Goal: Task Accomplishment & Management: Manage account settings

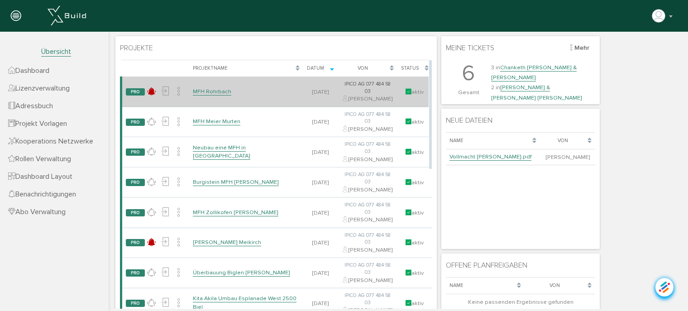
click at [215, 96] on link "MFH Rohrbach" at bounding box center [212, 92] width 38 height 8
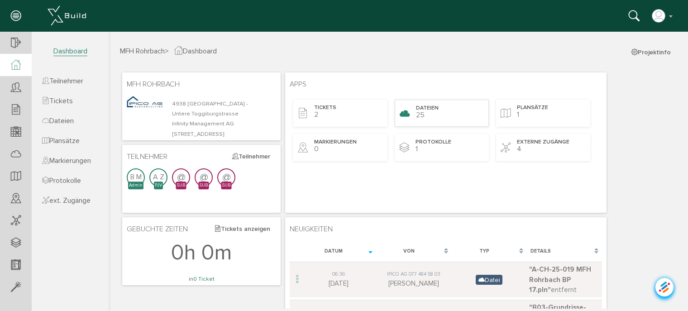
click at [434, 105] on span "Dateien" at bounding box center [427, 109] width 23 height 8
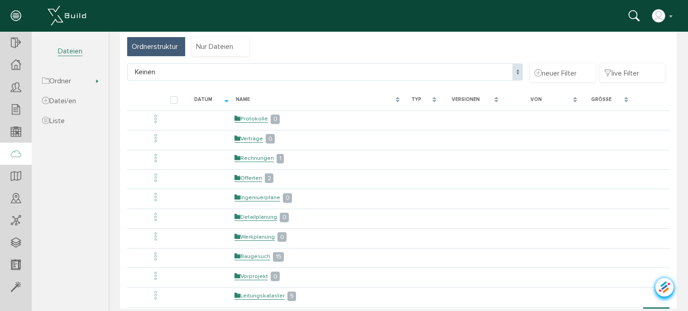
scroll to position [91, 0]
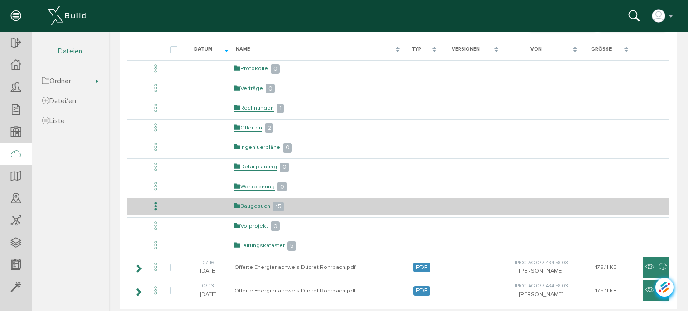
click at [251, 205] on link "Baugesuch" at bounding box center [252, 206] width 36 height 8
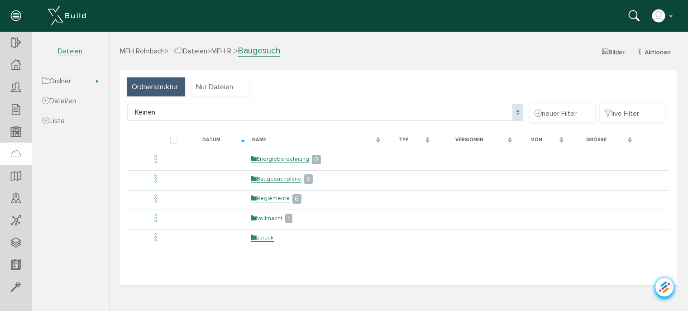
scroll to position [0, 0]
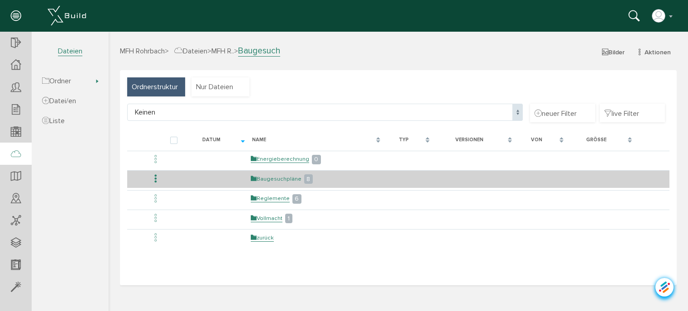
click at [279, 175] on link "Baugesuchpläne" at bounding box center [276, 179] width 51 height 8
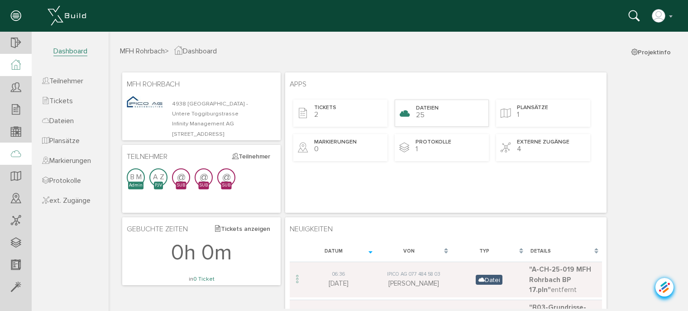
click at [418, 116] on span "25" at bounding box center [420, 114] width 9 height 9
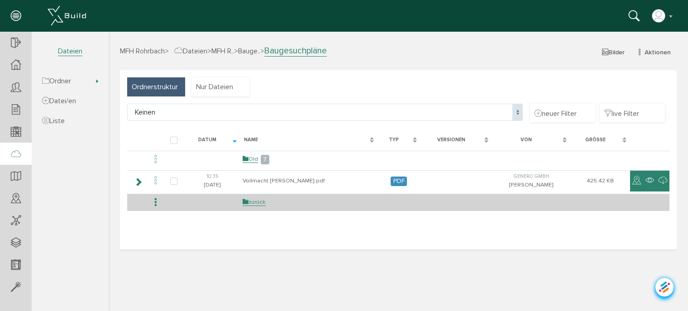
click at [264, 206] on td "zurück" at bounding box center [308, 202] width 137 height 17
click at [262, 201] on link "zurück" at bounding box center [254, 202] width 23 height 8
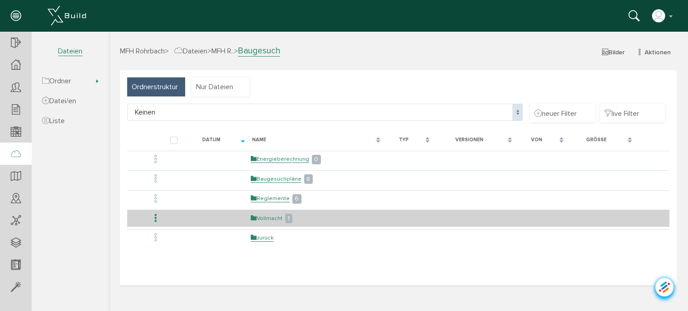
click at [272, 216] on link "Vollmacht" at bounding box center [267, 219] width 32 height 8
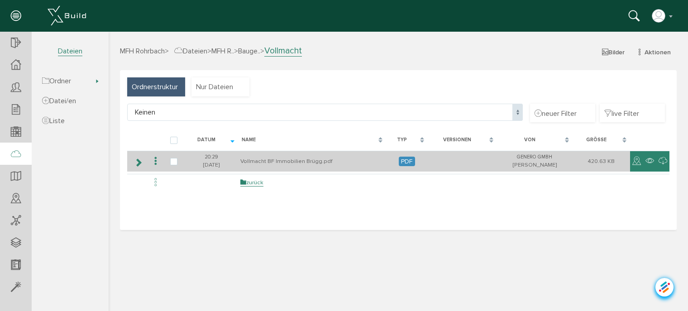
click at [156, 162] on icon at bounding box center [155, 161] width 11 height 12
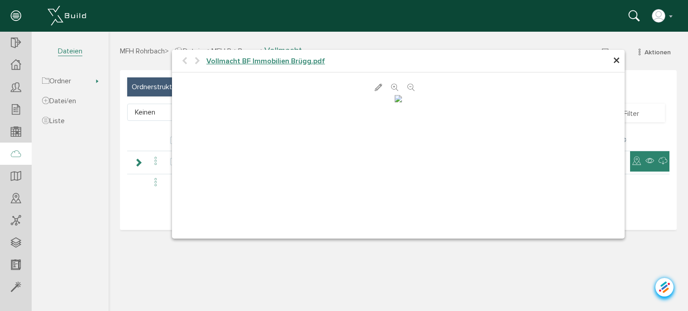
scroll to position [95, 0]
click at [613, 64] on span "×" at bounding box center [616, 61] width 7 height 18
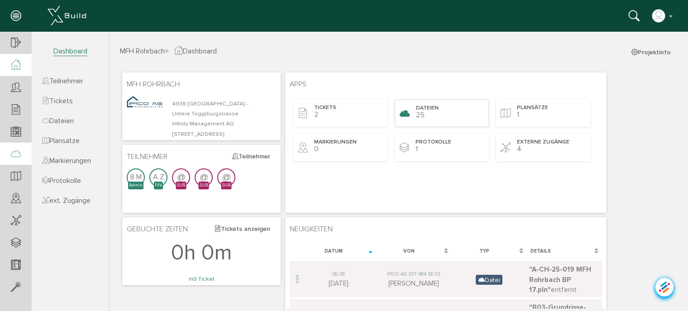
click at [434, 112] on div "Dateien 25" at bounding box center [442, 113] width 94 height 27
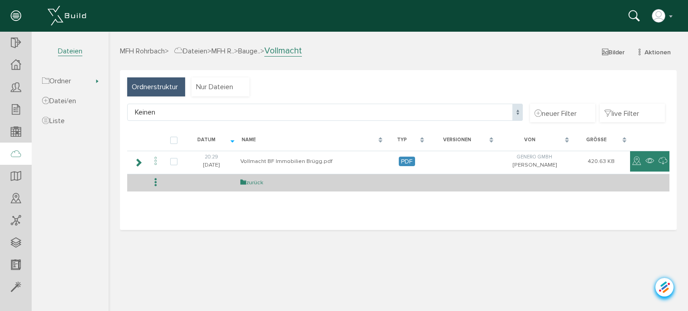
click at [253, 184] on link "zurück" at bounding box center [251, 183] width 23 height 8
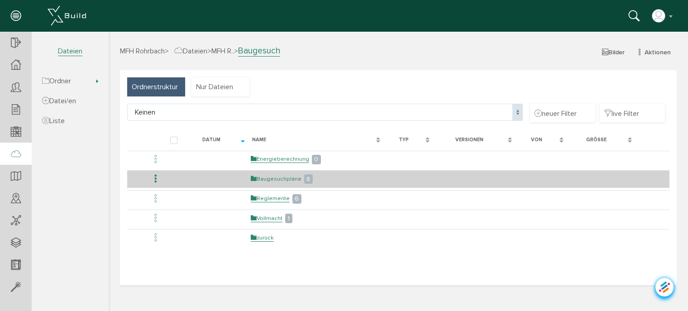
click at [275, 179] on link "Baugesuchpläne" at bounding box center [276, 179] width 51 height 8
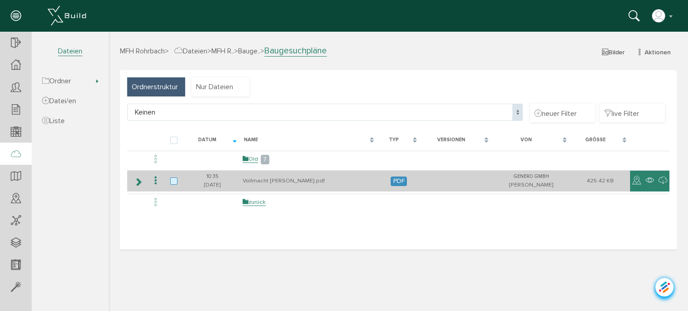
click at [172, 178] on label at bounding box center [175, 181] width 11 height 8
click at [172, 178] on input "checkbox" at bounding box center [173, 180] width 6 height 6
checkbox input "true"
click at [155, 180] on icon at bounding box center [155, 181] width 11 height 12
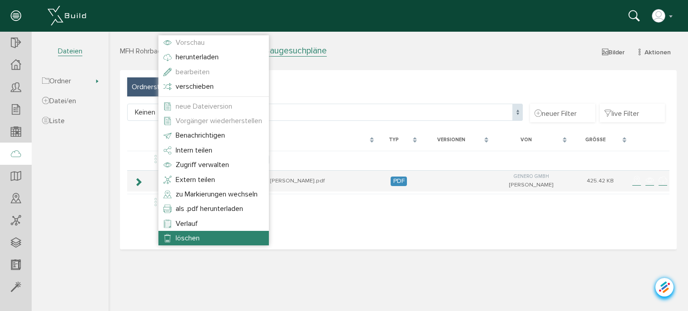
click at [189, 240] on span "löschen" at bounding box center [188, 238] width 24 height 9
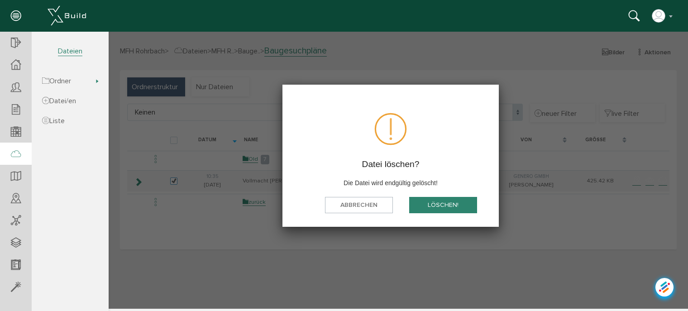
click at [438, 202] on button "löschen!" at bounding box center [443, 205] width 68 height 17
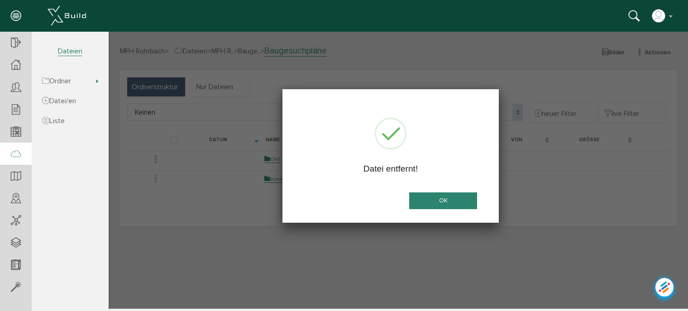
click at [445, 197] on button "OK" at bounding box center [443, 200] width 68 height 17
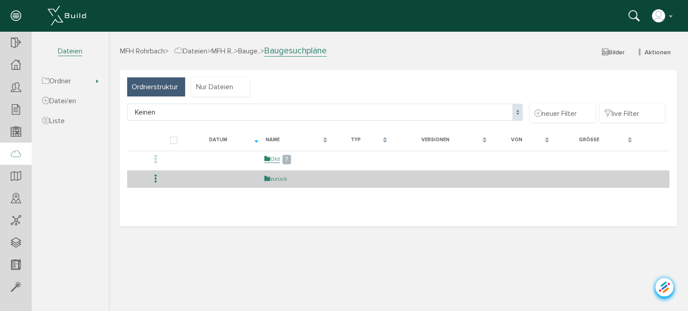
click at [270, 181] on link "zurück" at bounding box center [275, 179] width 23 height 8
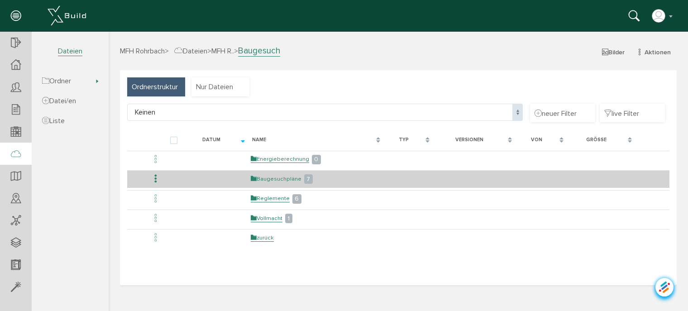
click at [268, 176] on link "Baugesuchpläne" at bounding box center [276, 179] width 51 height 8
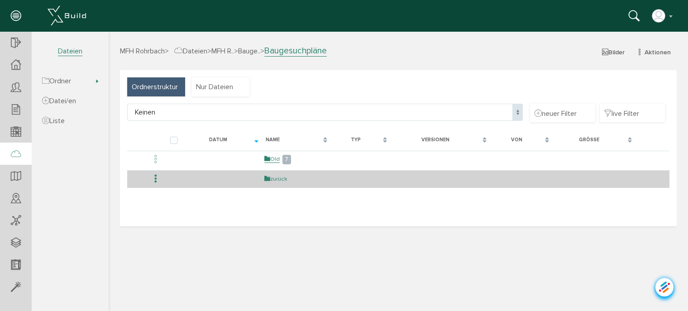
click at [281, 177] on link "zurück" at bounding box center [275, 179] width 23 height 8
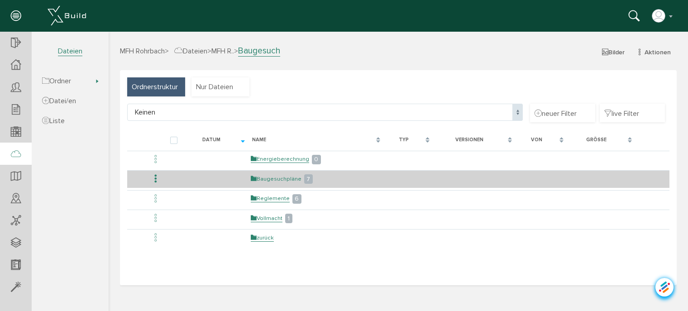
click at [281, 177] on link "Baugesuchpläne" at bounding box center [276, 179] width 51 height 8
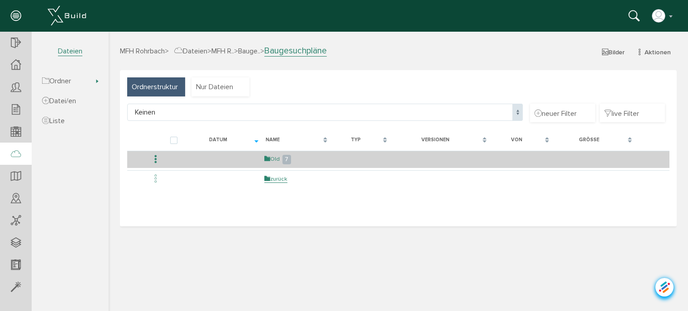
click at [273, 158] on link "Old" at bounding box center [271, 159] width 15 height 8
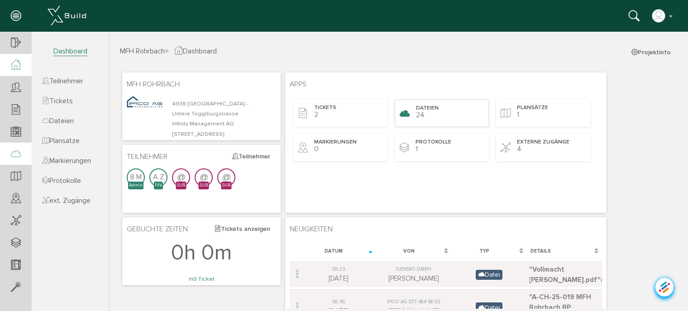
click at [431, 112] on div "Dateien 24" at bounding box center [442, 113] width 94 height 27
click at [424, 114] on span "24" at bounding box center [420, 114] width 9 height 9
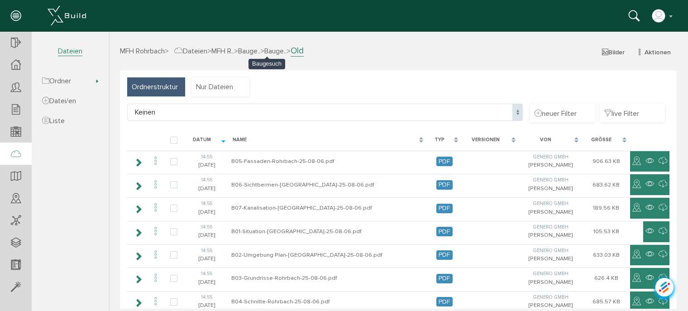
click at [260, 52] on span "Bauge.." at bounding box center [249, 51] width 22 height 9
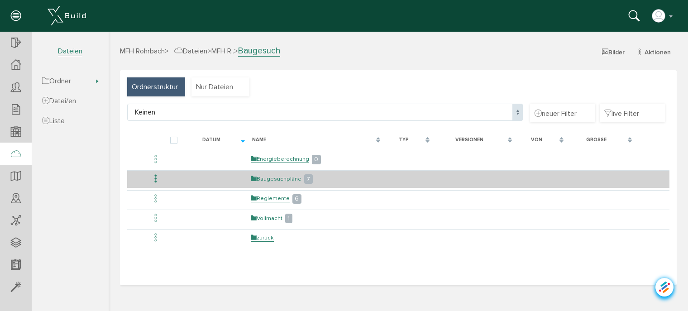
click at [278, 178] on link "Baugesuchpläne" at bounding box center [276, 179] width 51 height 8
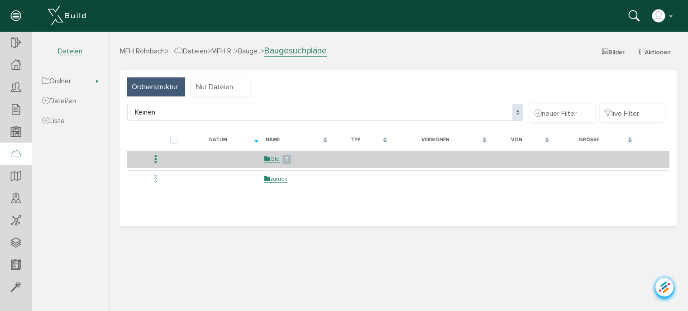
click at [154, 159] on icon at bounding box center [155, 159] width 11 height 12
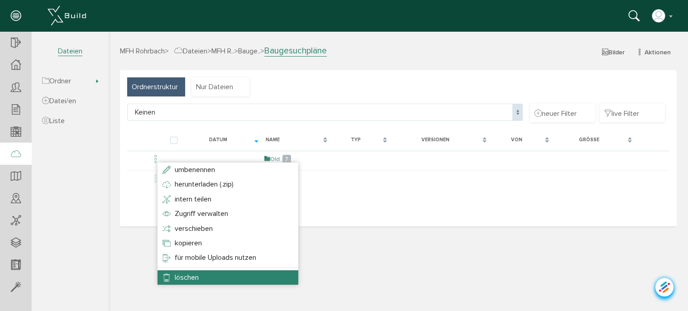
click at [189, 272] on li "löschen" at bounding box center [228, 277] width 141 height 14
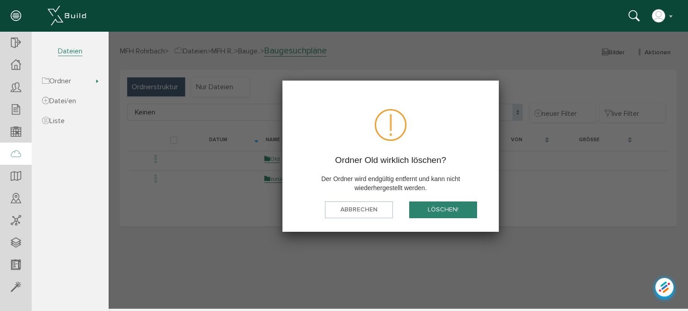
click at [463, 212] on button "löschen!" at bounding box center [443, 209] width 68 height 17
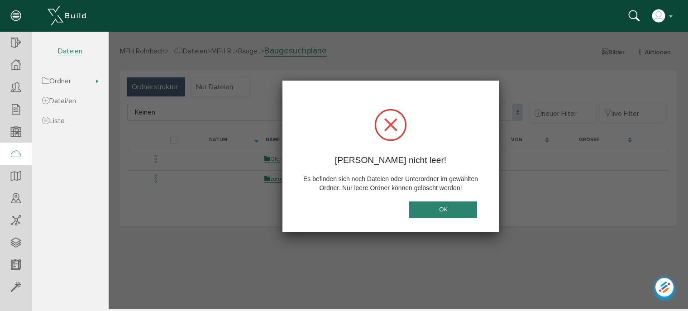
click at [463, 212] on button "OK" at bounding box center [443, 209] width 68 height 17
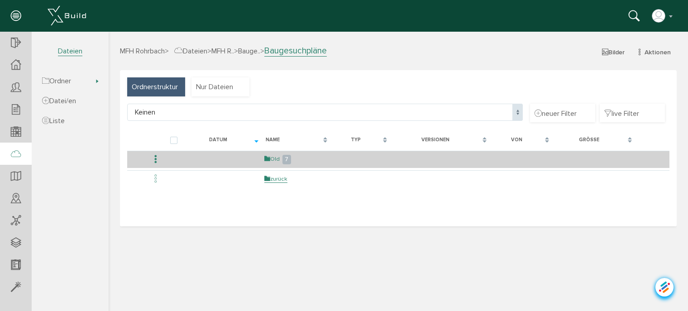
click at [272, 155] on link "Old" at bounding box center [271, 159] width 15 height 8
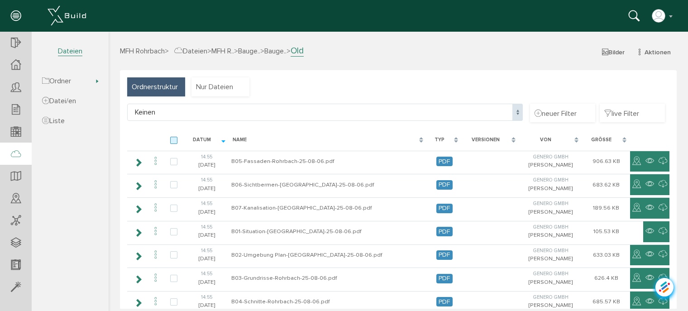
click at [172, 141] on label at bounding box center [175, 141] width 11 height 8
click at [172, 141] on input "checkbox" at bounding box center [173, 140] width 6 height 6
checkbox input "true"
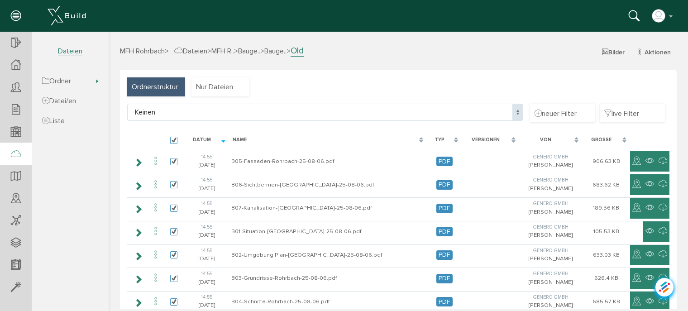
checkbox input "true"
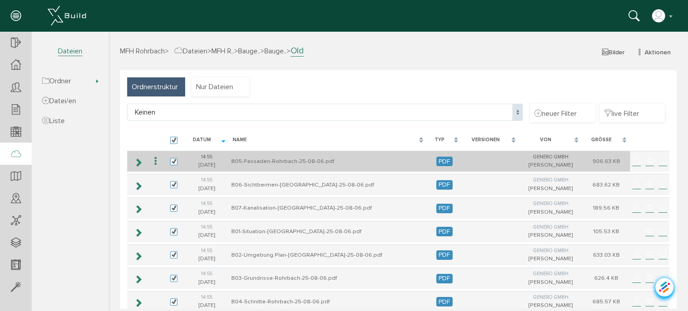
click at [154, 161] on icon at bounding box center [155, 161] width 11 height 12
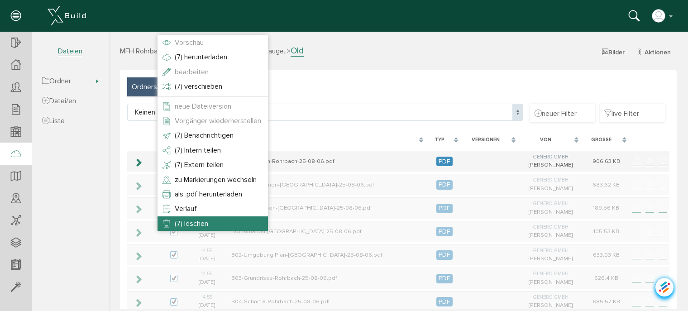
click at [183, 222] on span "(7) löschen" at bounding box center [191, 223] width 33 height 9
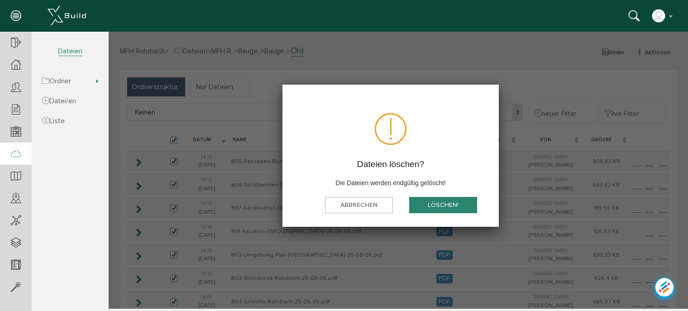
click at [436, 204] on button "löschen!" at bounding box center [443, 205] width 68 height 17
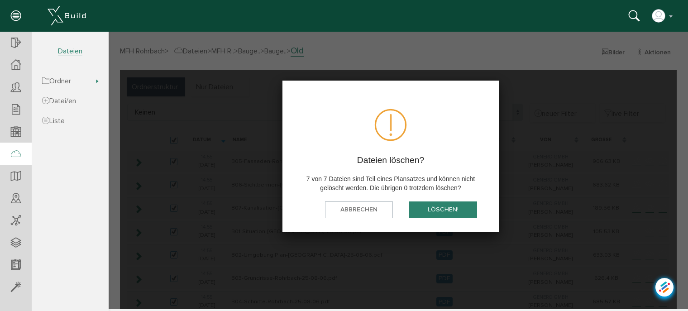
click at [435, 207] on button "löschen!" at bounding box center [443, 209] width 68 height 17
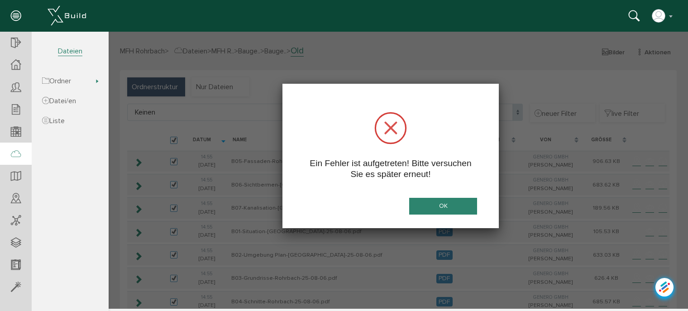
click at [435, 207] on button "OK" at bounding box center [443, 206] width 68 height 17
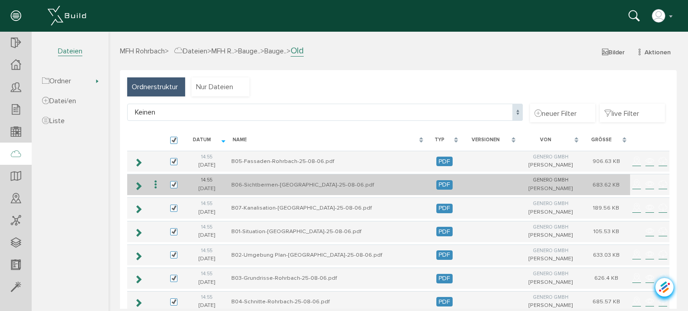
scroll to position [67, 0]
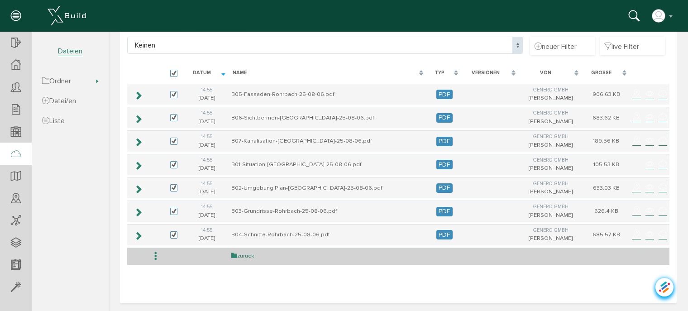
click at [237, 253] on icon at bounding box center [234, 255] width 6 height 7
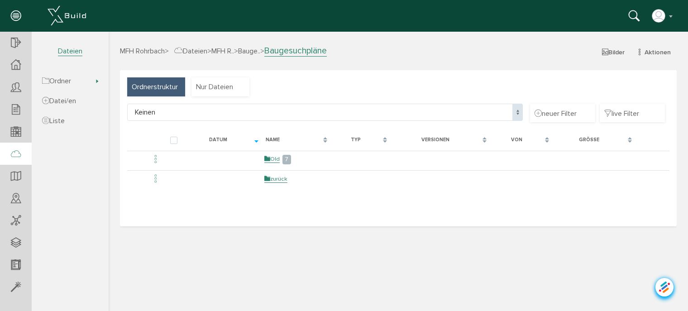
scroll to position [0, 0]
click at [654, 51] on span "Aktionen" at bounding box center [658, 52] width 26 height 8
click at [630, 96] on link "neuer Ordner" at bounding box center [647, 97] width 72 height 14
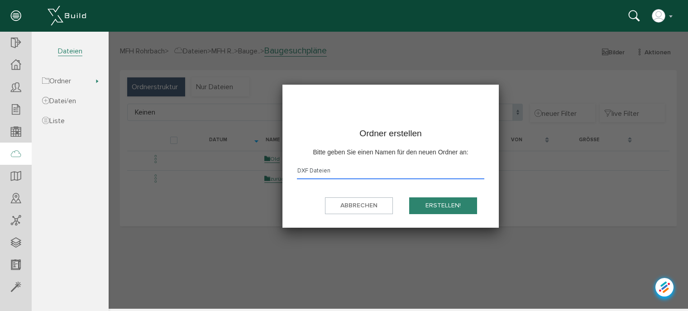
click at [310, 170] on input "DXF Dateien" at bounding box center [390, 173] width 187 height 14
type input "DXF PLN Dateien"
click at [431, 207] on button "erstellen!" at bounding box center [443, 205] width 68 height 17
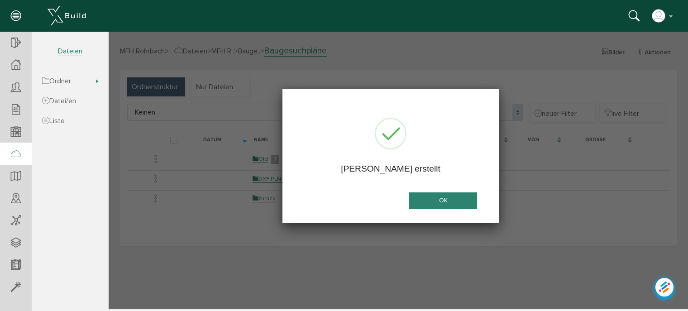
click at [434, 200] on button "OK" at bounding box center [443, 200] width 68 height 17
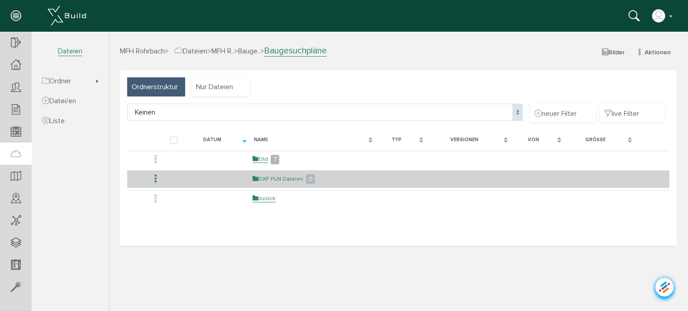
click at [291, 175] on link "DXF PLN Dateien" at bounding box center [278, 179] width 51 height 8
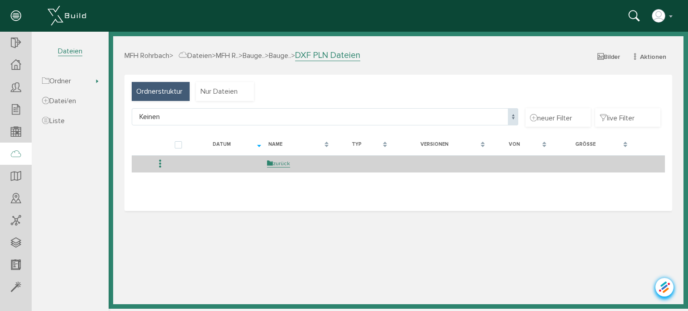
select select "D-68b155f3a7b859_54661224"
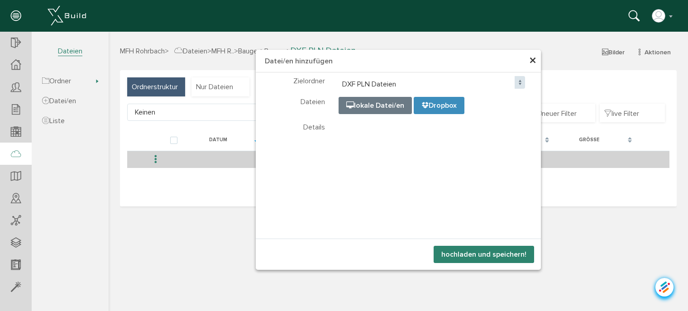
select select "D-68b155f3a7b859_54661224"
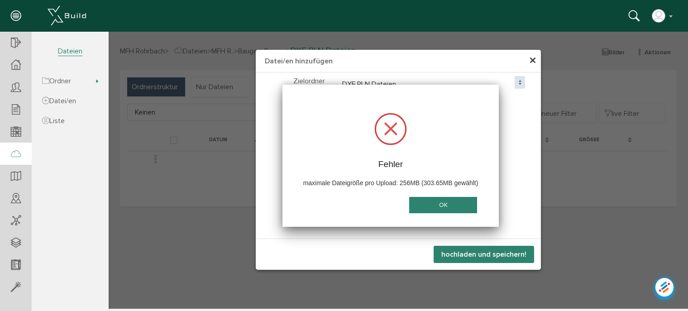
click at [461, 208] on button "OK" at bounding box center [443, 205] width 68 height 17
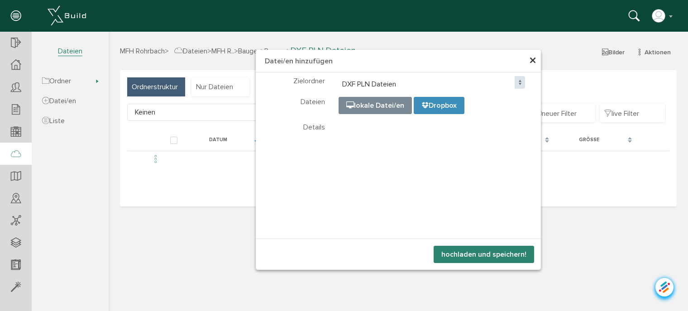
click at [375, 104] on input "file" at bounding box center [565, 142] width 453 height 91
type input "C:\fakepath\A01 Situation-Rohrbach-25-08-28.dwg"
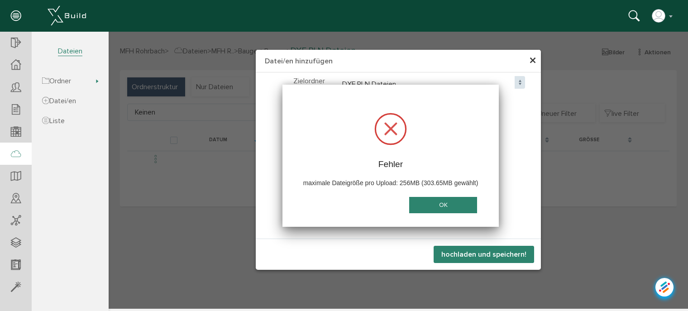
click at [448, 205] on button "OK" at bounding box center [443, 205] width 68 height 17
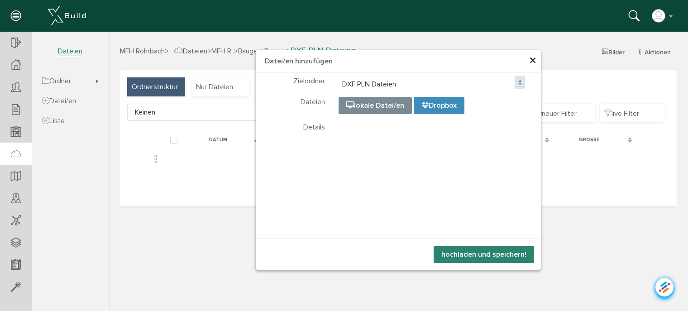
click at [392, 104] on input "file" at bounding box center [565, 142] width 453 height 91
type input "C:\fakepath\A01 Situation-Rohrbach-25-08-28.dwg"
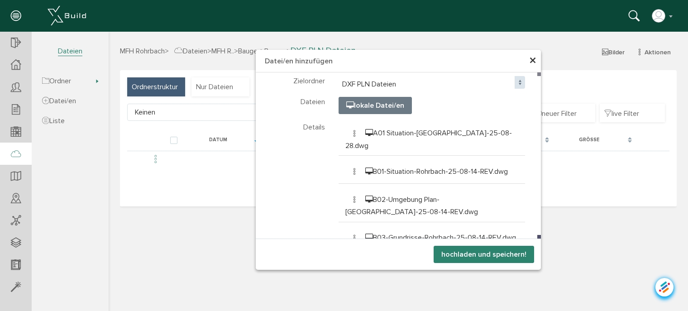
click at [499, 253] on button "hochladen und speichern!" at bounding box center [484, 254] width 100 height 17
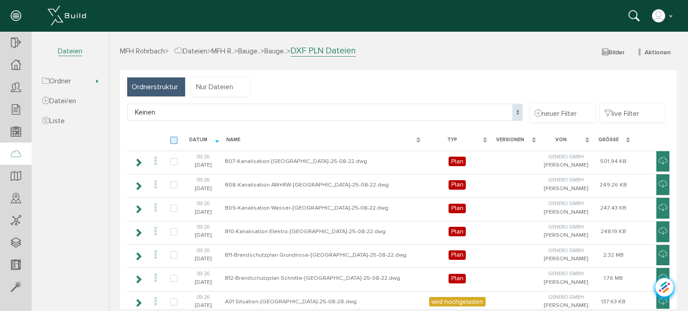
click at [175, 140] on label at bounding box center [175, 141] width 11 height 8
click at [175, 140] on input "checkbox" at bounding box center [173, 140] width 6 height 6
checkbox input "true"
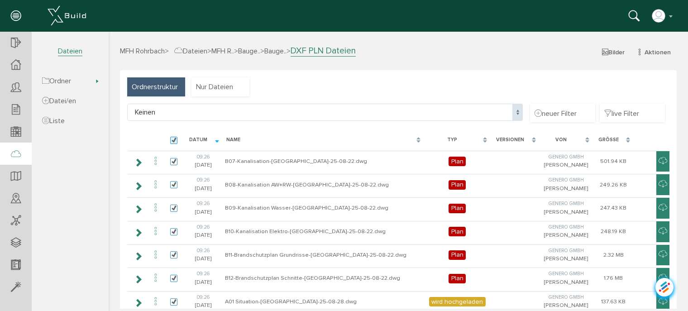
checkbox input "true"
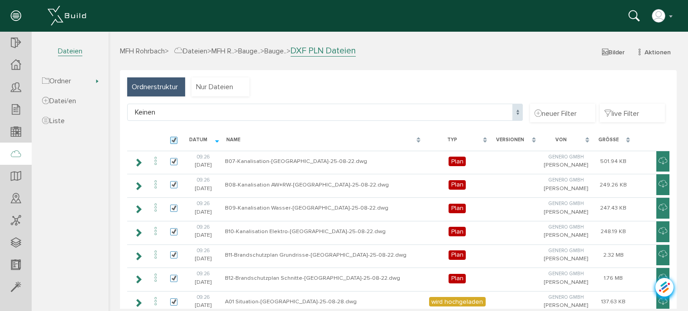
checkbox input "true"
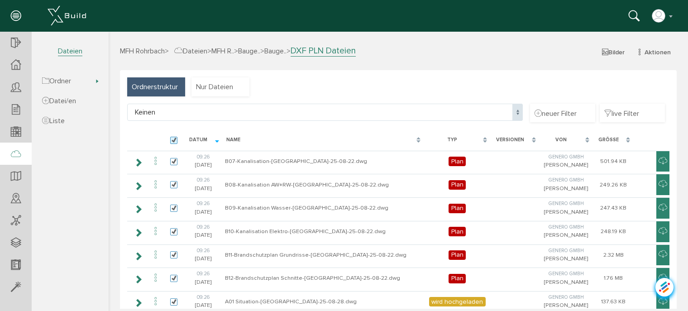
checkbox input "true"
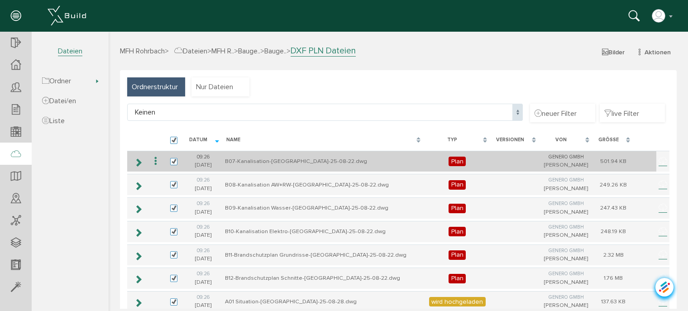
click at [157, 162] on icon at bounding box center [155, 161] width 11 height 12
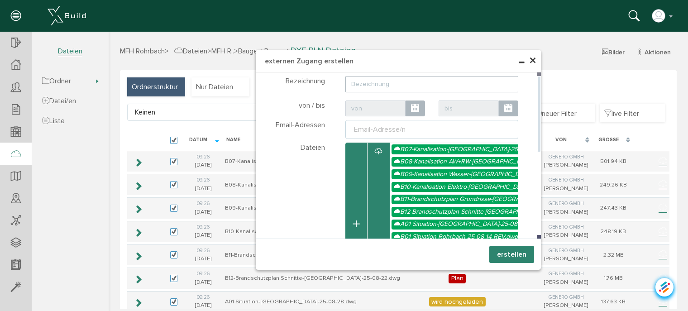
click at [401, 86] on input "text" at bounding box center [431, 84] width 173 height 16
type input "D"
click at [392, 130] on div "Email-Adresse/n" at bounding box center [379, 129] width 55 height 11
type input "DWG Dateien Rohrbach"
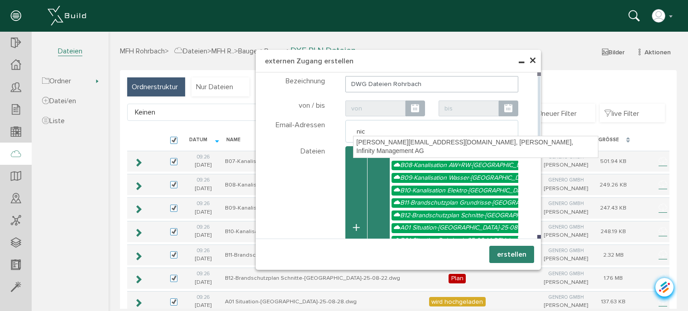
type input "nico"
click at [384, 143] on div "[PERSON_NAME][EMAIL_ADDRESS][DOMAIN_NAME], [PERSON_NAME], Infinity Management AG" at bounding box center [475, 146] width 244 height 21
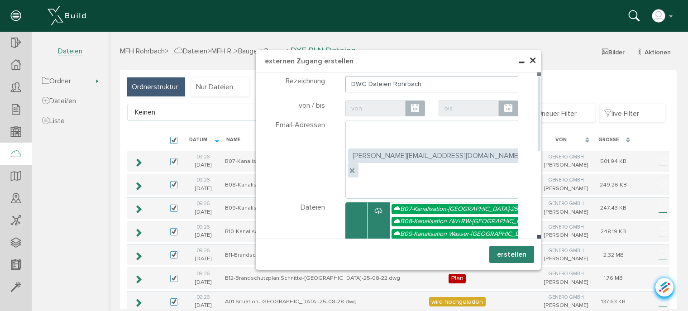
type textarea "[PERSON_NAME][EMAIL_ADDRESS][DOMAIN_NAME]"
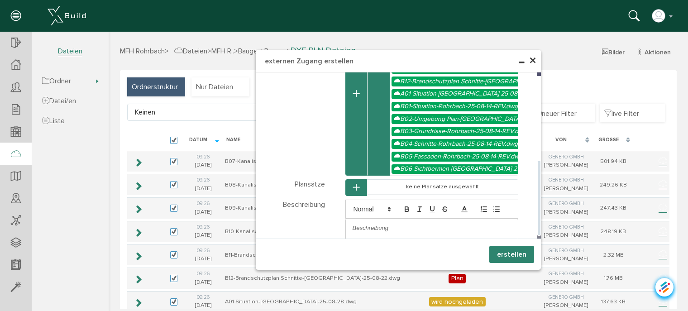
click at [509, 252] on button "erstellen" at bounding box center [511, 254] width 45 height 17
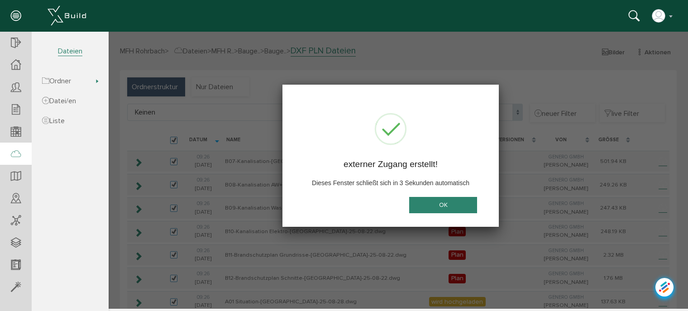
click at [448, 204] on button "OK" at bounding box center [443, 205] width 68 height 17
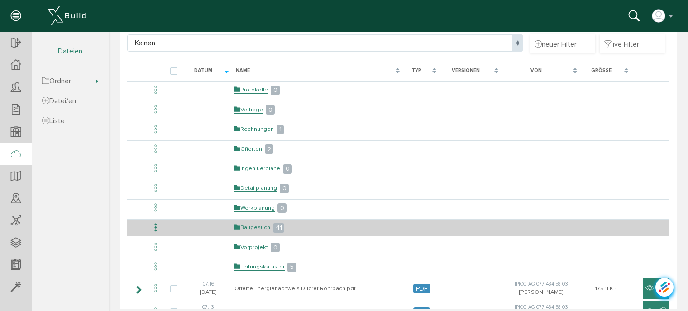
scroll to position [91, 0]
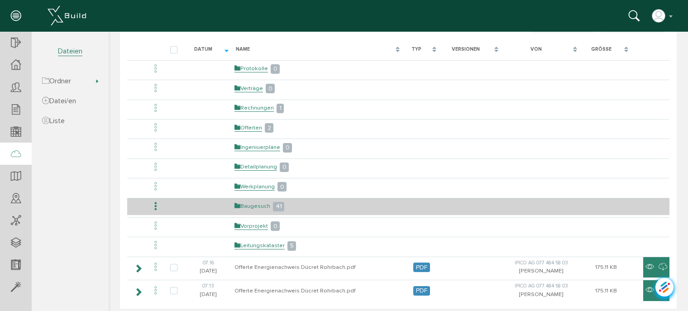
click at [256, 202] on link "Baugesuch" at bounding box center [252, 206] width 36 height 8
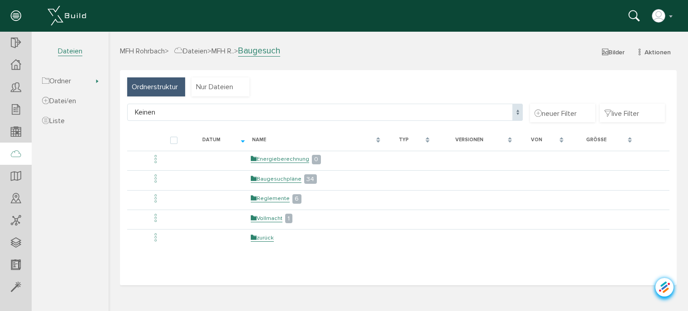
scroll to position [0, 0]
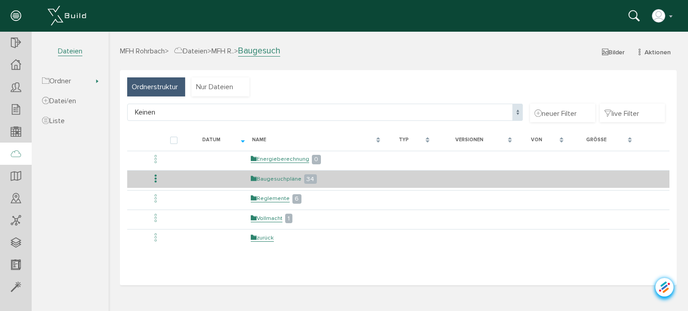
click at [276, 177] on link "Baugesuchpläne" at bounding box center [276, 179] width 51 height 8
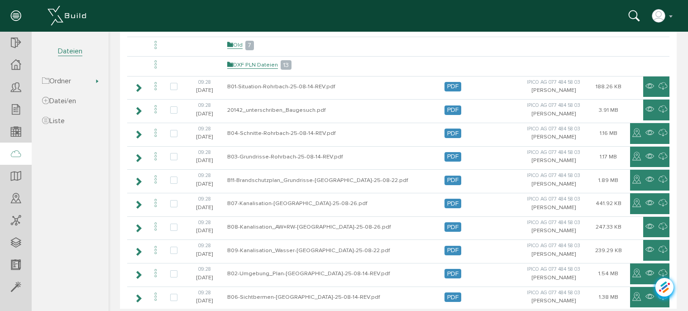
scroll to position [87, 0]
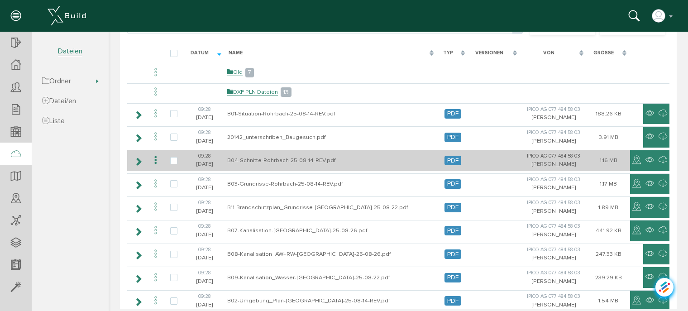
click at [152, 159] on icon at bounding box center [155, 160] width 11 height 12
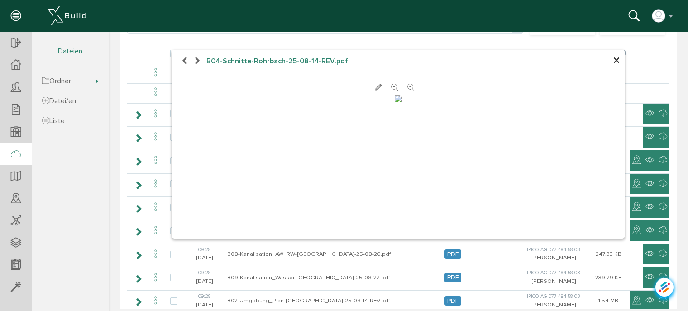
scroll to position [18, 0]
click at [613, 59] on span "×" at bounding box center [616, 61] width 7 height 18
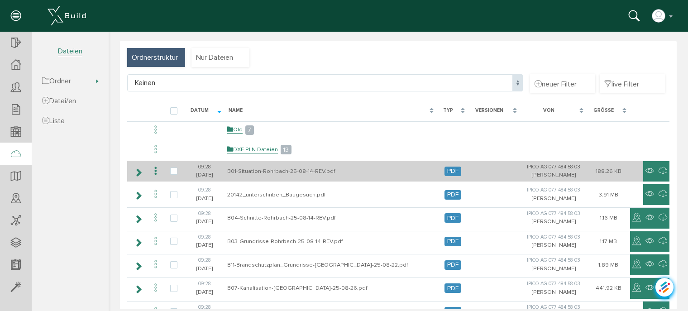
scroll to position [45, 0]
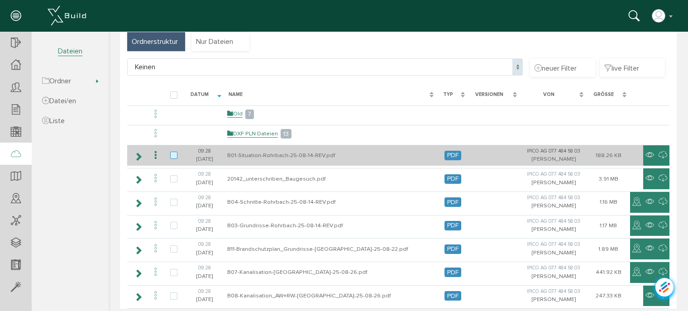
click at [171, 154] on label at bounding box center [175, 156] width 11 height 8
click at [171, 154] on input "checkbox" at bounding box center [173, 155] width 6 height 6
checkbox input "true"
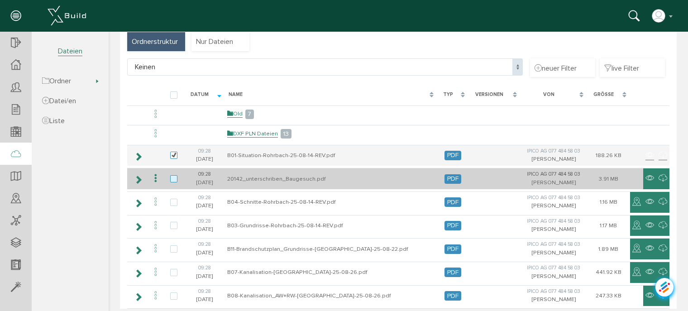
click at [173, 178] on label at bounding box center [175, 179] width 11 height 8
click at [173, 178] on input "checkbox" at bounding box center [173, 178] width 6 height 6
checkbox input "true"
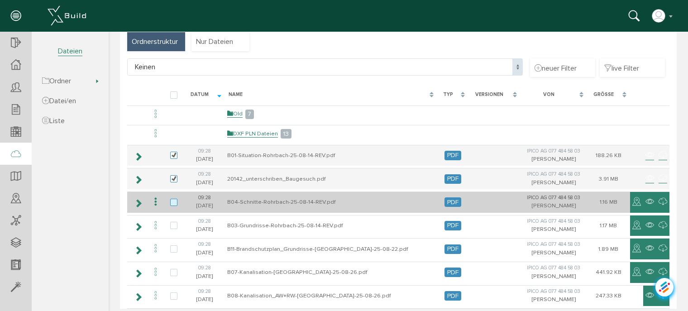
click at [171, 199] on label at bounding box center [175, 203] width 11 height 8
click at [171, 199] on input "checkbox" at bounding box center [173, 202] width 6 height 6
checkbox input "true"
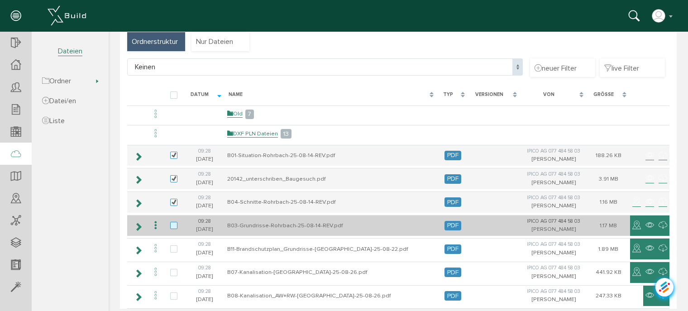
click at [173, 223] on label at bounding box center [175, 226] width 11 height 8
click at [173, 223] on input "checkbox" at bounding box center [173, 225] width 6 height 6
checkbox input "true"
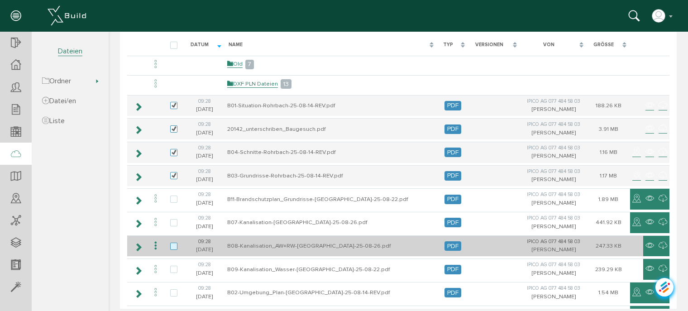
scroll to position [136, 0]
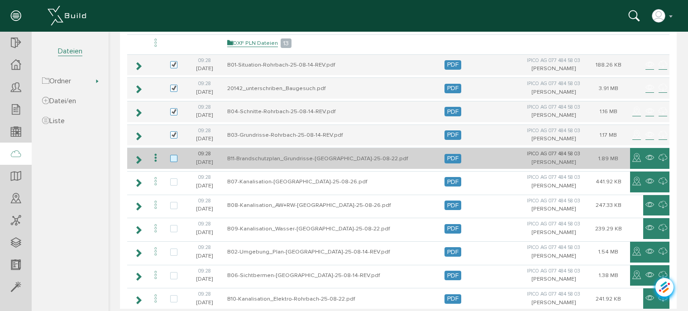
click at [175, 160] on label at bounding box center [175, 159] width 11 height 8
click at [175, 160] on input "checkbox" at bounding box center [173, 158] width 6 height 6
checkbox input "true"
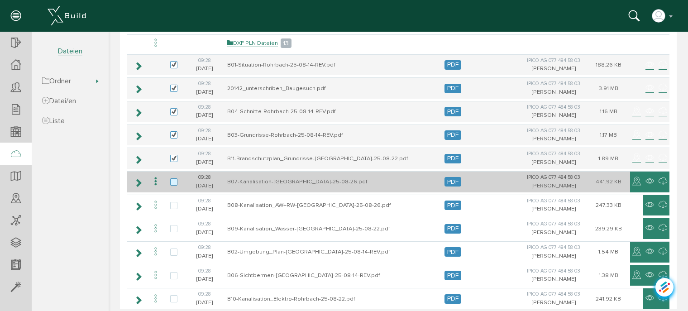
click at [175, 183] on label at bounding box center [175, 182] width 11 height 8
click at [175, 183] on input "checkbox" at bounding box center [173, 181] width 6 height 6
checkbox input "true"
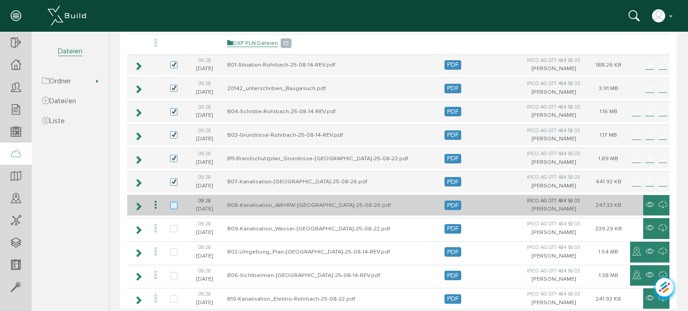
click at [171, 202] on label at bounding box center [175, 206] width 11 height 8
click at [171, 202] on input "checkbox" at bounding box center [173, 205] width 6 height 6
checkbox input "true"
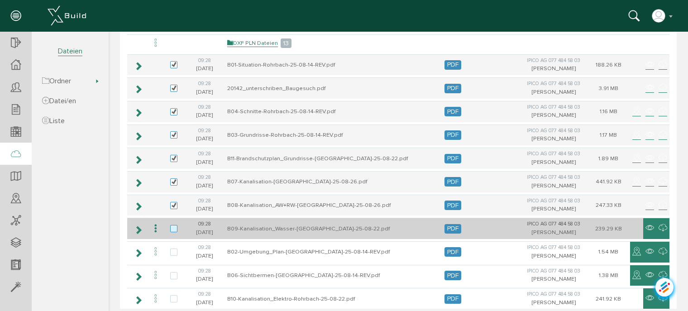
click at [173, 225] on label at bounding box center [175, 229] width 11 height 8
click at [173, 225] on input "checkbox" at bounding box center [173, 228] width 6 height 6
checkbox input "true"
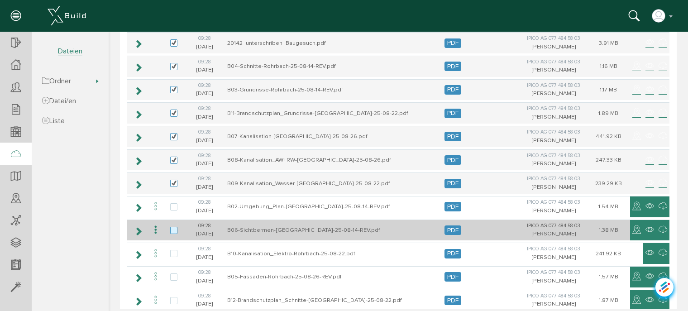
drag, startPoint x: 173, startPoint y: 205, endPoint x: 172, endPoint y: 227, distance: 22.6
click at [173, 205] on label at bounding box center [175, 207] width 11 height 8
click at [173, 205] on input "checkbox" at bounding box center [173, 206] width 6 height 6
checkbox input "true"
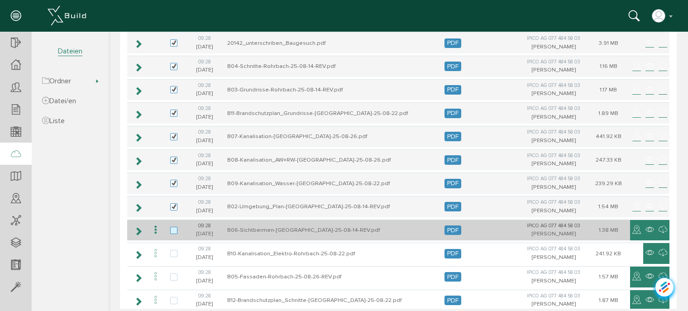
click at [173, 231] on label at bounding box center [175, 231] width 11 height 8
click at [173, 231] on input "checkbox" at bounding box center [173, 230] width 6 height 6
checkbox input "true"
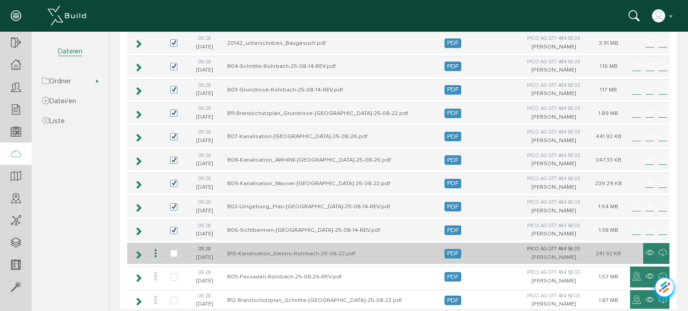
click at [174, 246] on td at bounding box center [173, 253] width 21 height 21
click at [174, 250] on label at bounding box center [175, 254] width 11 height 8
click at [174, 250] on input "checkbox" at bounding box center [173, 253] width 6 height 6
checkbox input "true"
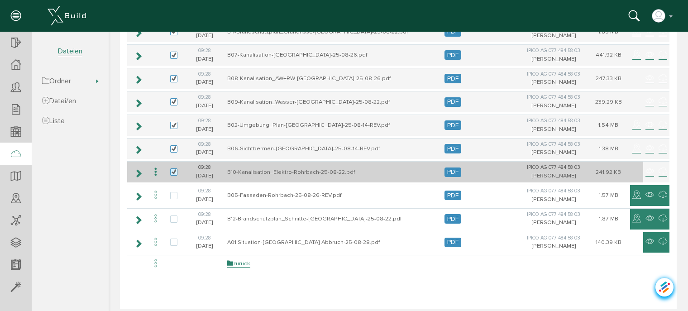
scroll to position [268, 0]
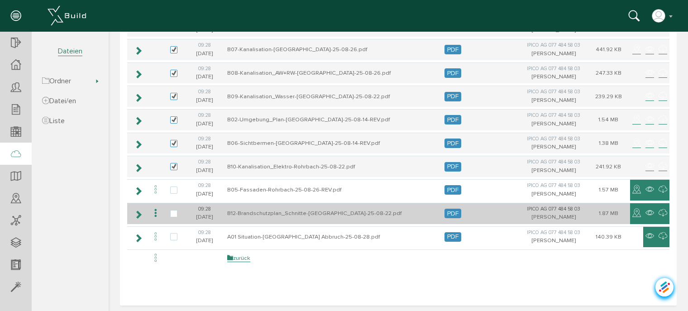
drag, startPoint x: 172, startPoint y: 186, endPoint x: 172, endPoint y: 200, distance: 14.0
click at [172, 188] on label at bounding box center [175, 190] width 11 height 8
click at [172, 188] on input "checkbox" at bounding box center [173, 189] width 6 height 6
checkbox input "true"
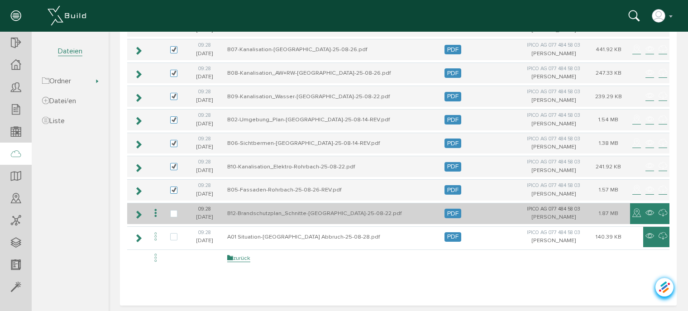
click at [172, 213] on label at bounding box center [175, 214] width 11 height 8
click at [172, 213] on input "checkbox" at bounding box center [173, 213] width 6 height 6
checkbox input "true"
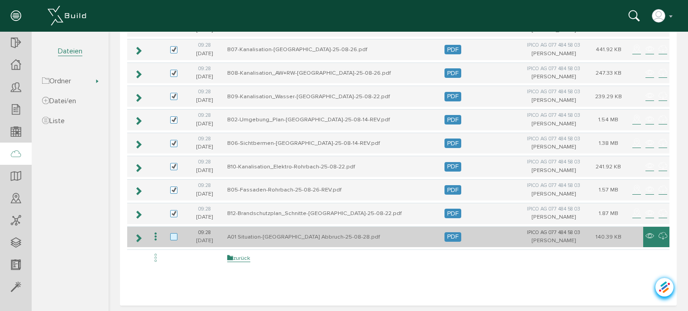
click at [175, 233] on label at bounding box center [175, 237] width 11 height 8
click at [175, 233] on input "checkbox" at bounding box center [173, 236] width 6 height 6
checkbox input "true"
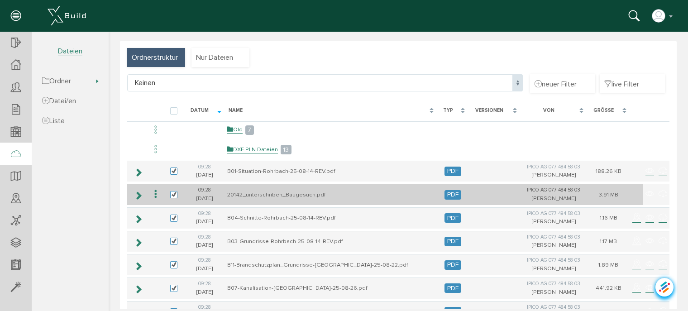
scroll to position [45, 0]
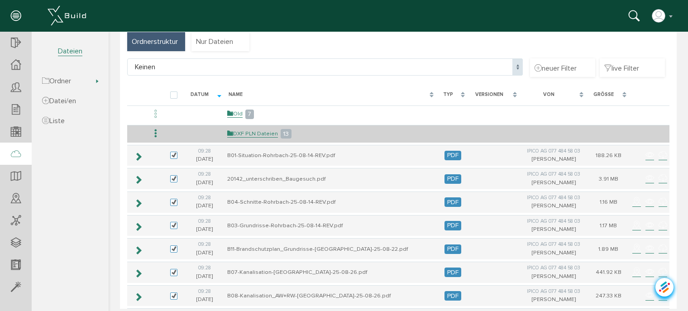
click at [153, 134] on icon at bounding box center [155, 134] width 11 height 12
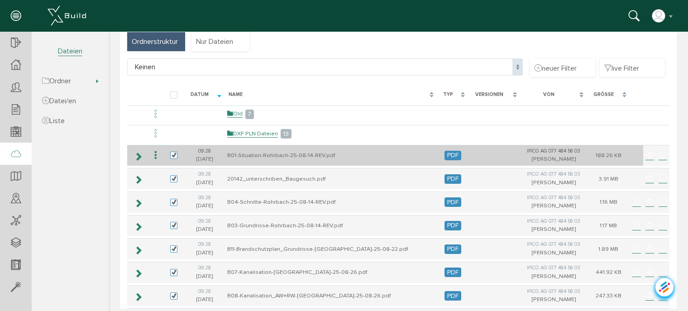
click at [157, 157] on icon at bounding box center [155, 155] width 11 height 12
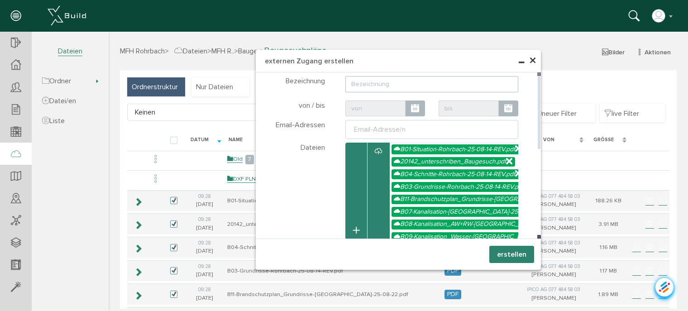
scroll to position [0, 0]
click at [360, 83] on input "text" at bounding box center [431, 84] width 173 height 16
click at [372, 84] on input "Baugesuchspläne Unterzeichnet" at bounding box center [431, 84] width 173 height 16
click at [465, 85] on input "Baugeschspläne Unterzeichnet" at bounding box center [431, 84] width 173 height 16
click at [369, 84] on input "Baugeschspläne Unterzeichnet" at bounding box center [431, 84] width 173 height 16
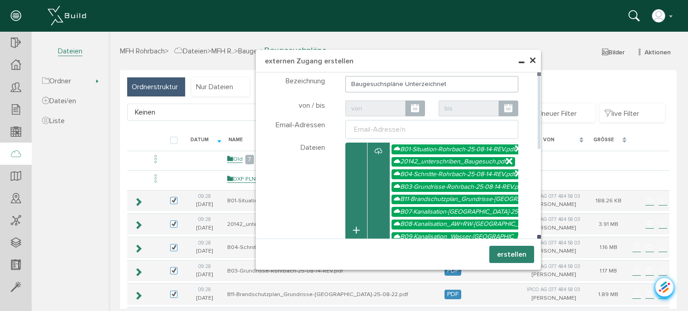
click at [456, 86] on input "Baugesuchspläne Unterzeichnet" at bounding box center [431, 84] width 173 height 16
drag, startPoint x: 382, startPoint y: 85, endPoint x: 470, endPoint y: 78, distance: 88.1
click at [470, 78] on input "Baugesuchspläne Unterzeichnet" at bounding box center [431, 84] width 173 height 16
click at [384, 84] on input "Baugesuchspläne Unterzeichnet" at bounding box center [431, 84] width 173 height 16
drag, startPoint x: 384, startPoint y: 84, endPoint x: 474, endPoint y: 77, distance: 90.3
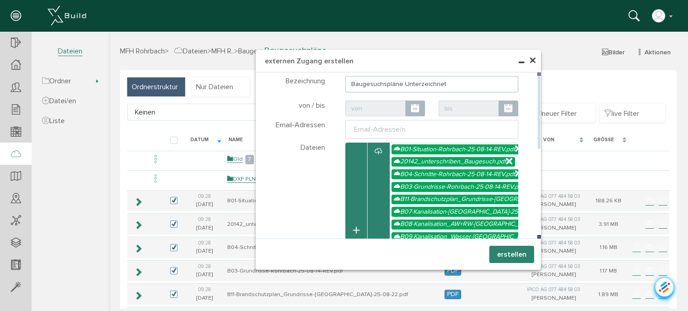
click at [474, 77] on input "Baugesuchspläne Unterzeichnet" at bounding box center [431, 84] width 173 height 16
click at [465, 82] on input "Baugesuchspläne Unterzeichnet" at bounding box center [431, 84] width 173 height 16
click at [396, 85] on input "Baugesuchspläne Unterzeichnet" at bounding box center [431, 84] width 173 height 16
click at [373, 130] on div "Email-Adresse/n" at bounding box center [379, 129] width 55 height 11
type input "Baugesuchspläne Rohrbach Unterzeichnet"
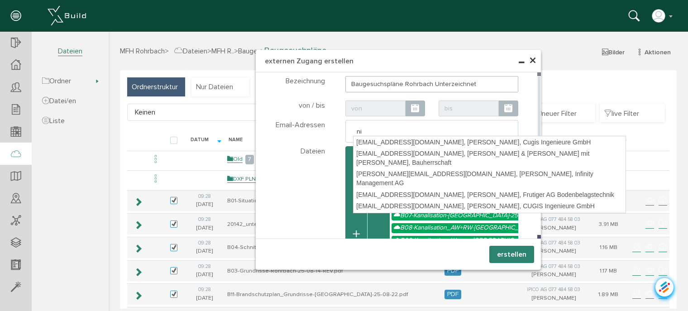
type input "nic"
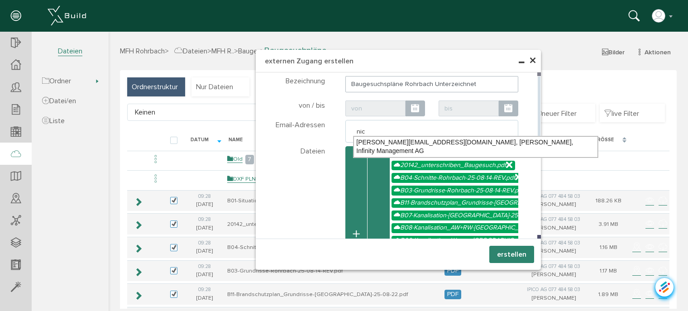
click at [392, 139] on div "[PERSON_NAME][EMAIL_ADDRESS][DOMAIN_NAME], [PERSON_NAME], Infinity Management AG" at bounding box center [475, 146] width 244 height 21
type textarea "[PERSON_NAME][EMAIL_ADDRESS][DOMAIN_NAME]"
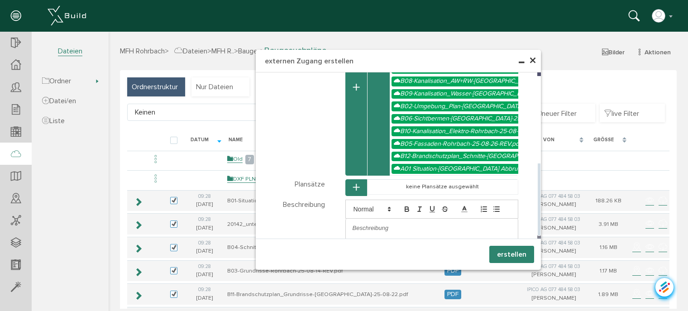
scroll to position [45, 0]
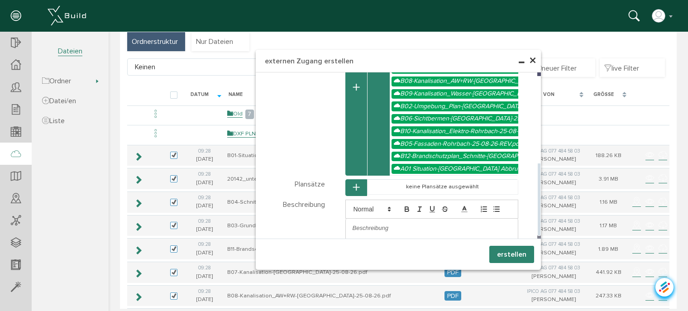
click at [398, 224] on p at bounding box center [432, 228] width 159 height 8
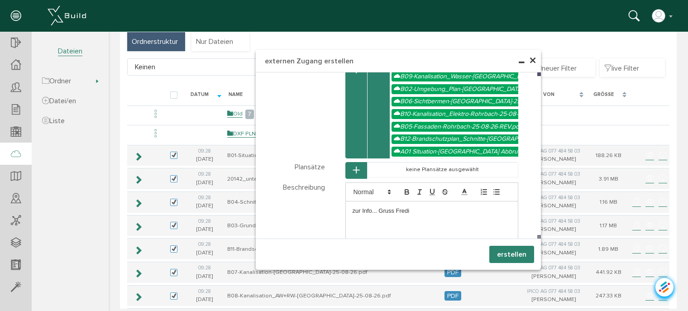
click at [514, 256] on button "erstellen" at bounding box center [511, 254] width 45 height 17
